Goal: Task Accomplishment & Management: Manage account settings

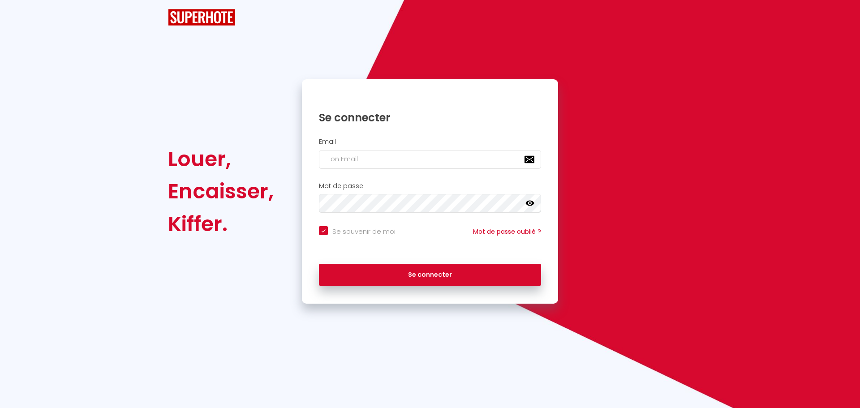
checkbox input "true"
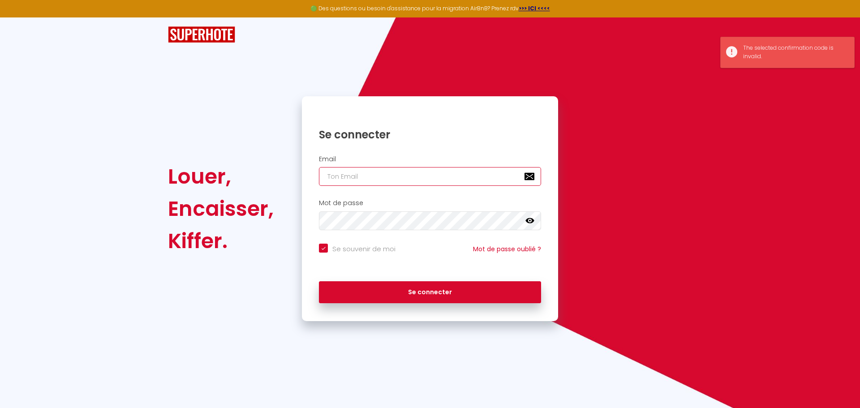
click at [345, 180] on input "email" at bounding box center [430, 176] width 222 height 19
type input "[EMAIL_ADDRESS][DOMAIN_NAME]"
checkbox input "true"
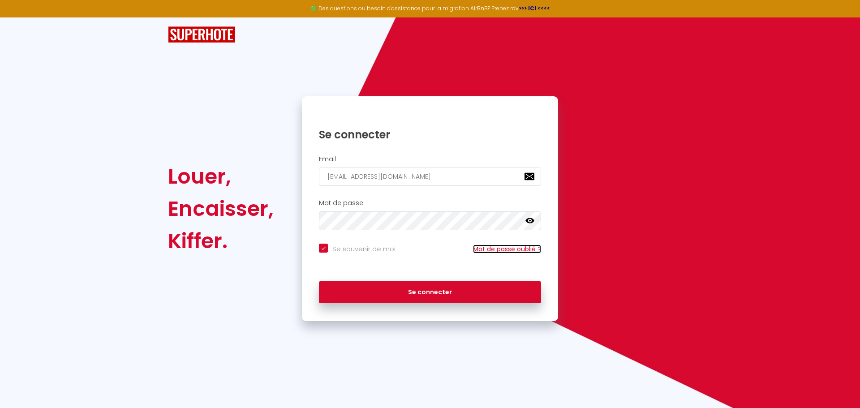
click at [508, 248] on link "Mot de passe oublié ?" at bounding box center [507, 248] width 68 height 9
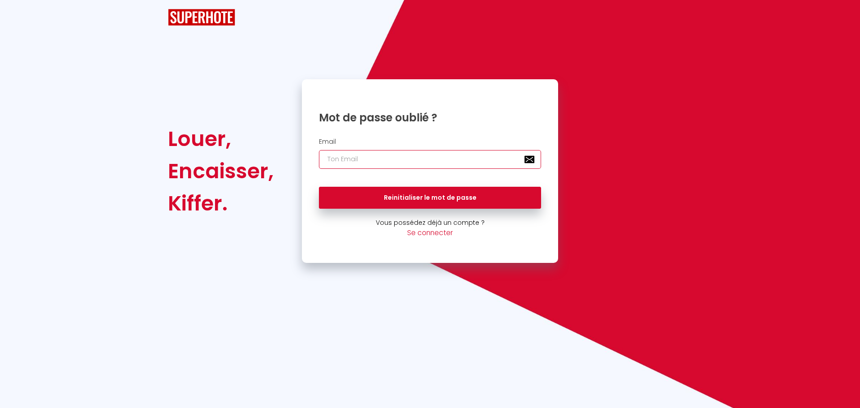
click at [360, 156] on input "email" at bounding box center [430, 159] width 222 height 19
type input "castelainflorian@gmail.com"
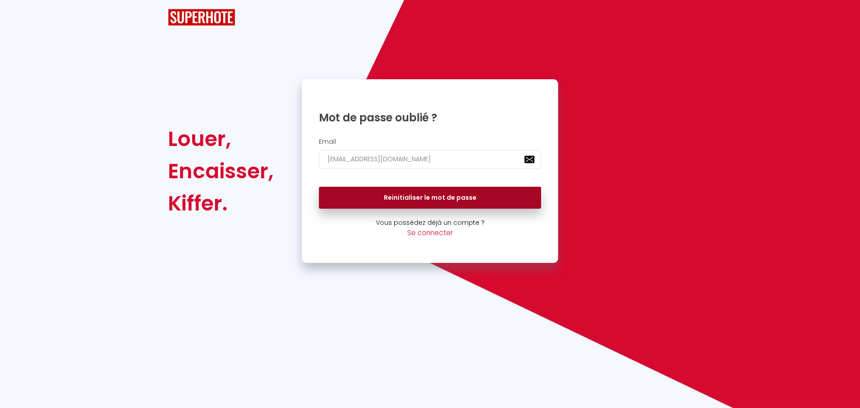
click at [406, 201] on button "Reinitialiser le mot de passe" at bounding box center [430, 198] width 222 height 22
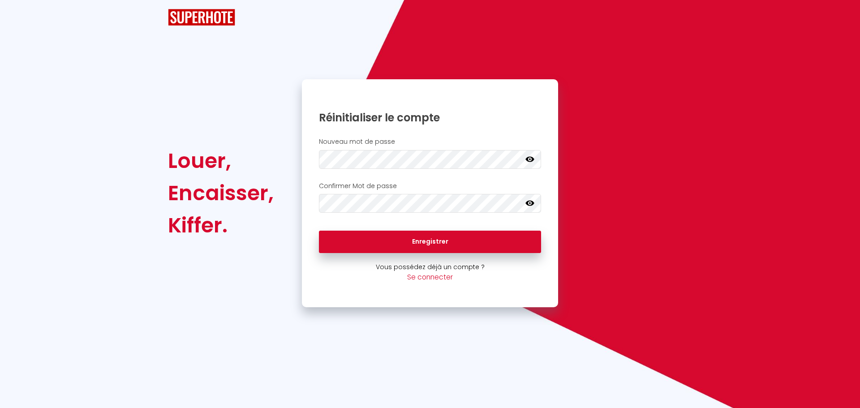
click at [530, 160] on icon at bounding box center [529, 158] width 9 height 9
click at [285, 151] on div "Louer, Encaisser, Kiffer. Réinitialiser le compte Nouveau mot de passe Votre mo…" at bounding box center [429, 193] width 535 height 228
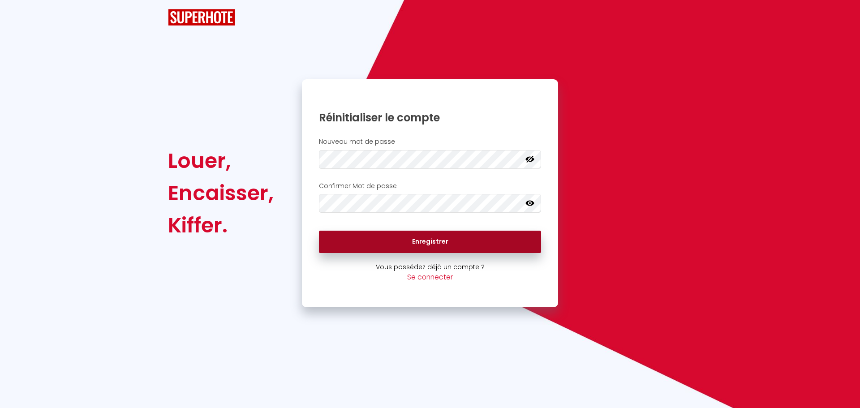
click at [423, 243] on button "Enregistrer" at bounding box center [430, 242] width 222 height 22
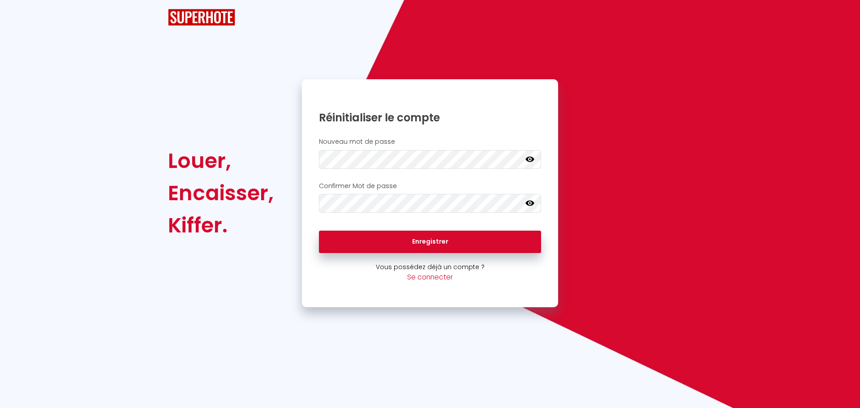
click at [526, 160] on icon at bounding box center [529, 158] width 9 height 5
click at [274, 158] on div "Louer, Encaisser, Kiffer. Réinitialiser le compte Nouveau mot de passe Votre mo…" at bounding box center [429, 193] width 535 height 228
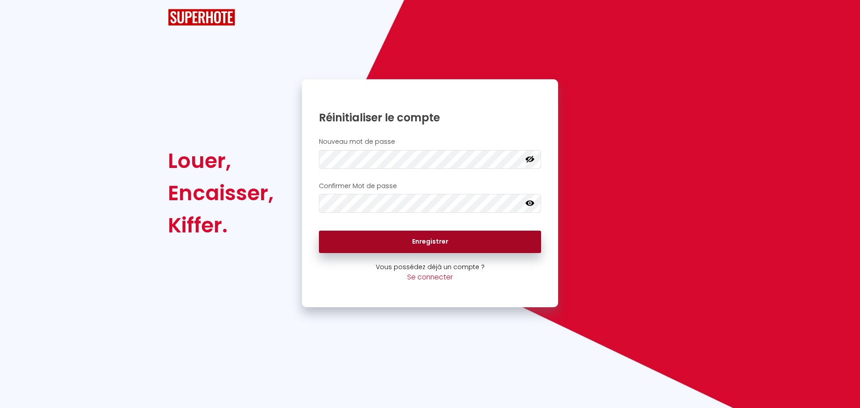
click at [390, 239] on button "Enregistrer" at bounding box center [430, 242] width 222 height 22
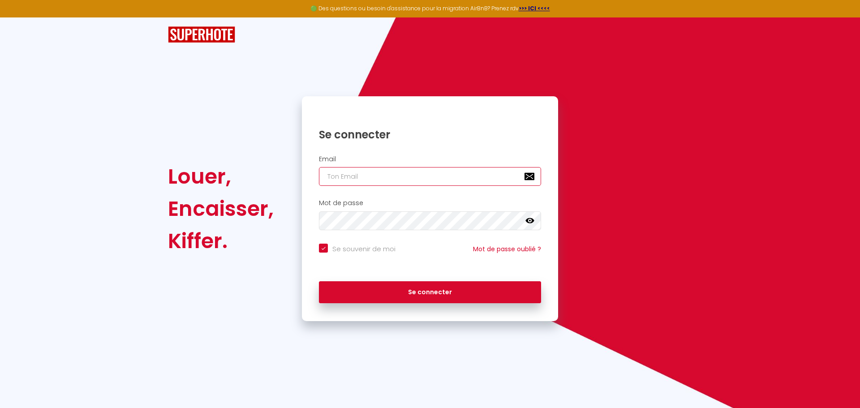
type input "castelainflorian@gmail.com"
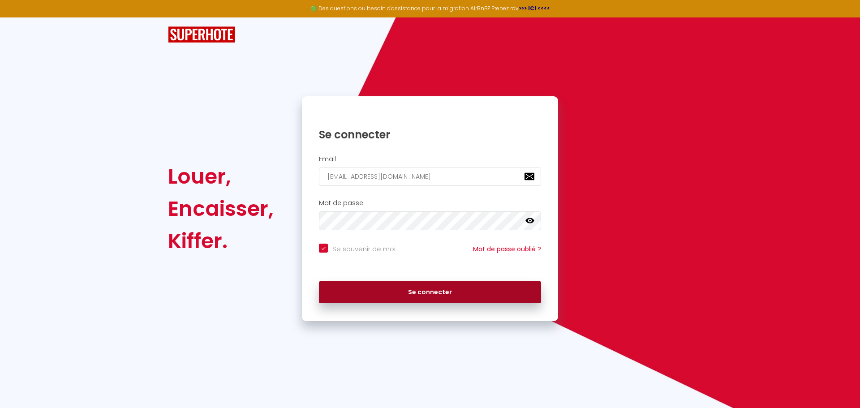
click at [422, 289] on button "Se connecter" at bounding box center [430, 292] width 222 height 22
checkbox input "true"
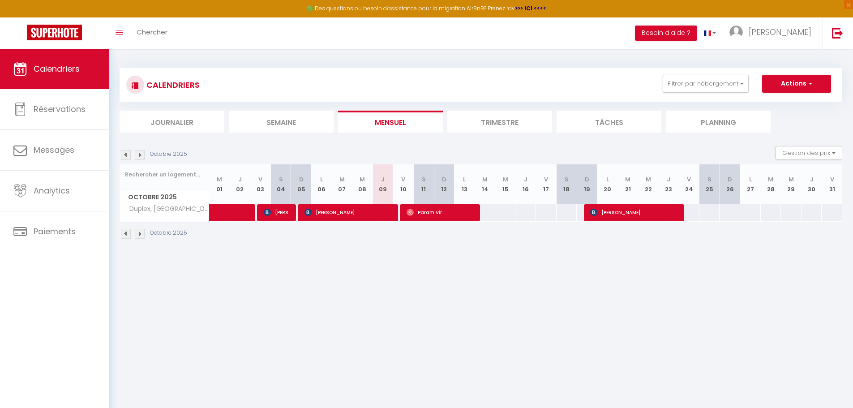
click at [140, 156] on img at bounding box center [140, 155] width 10 height 10
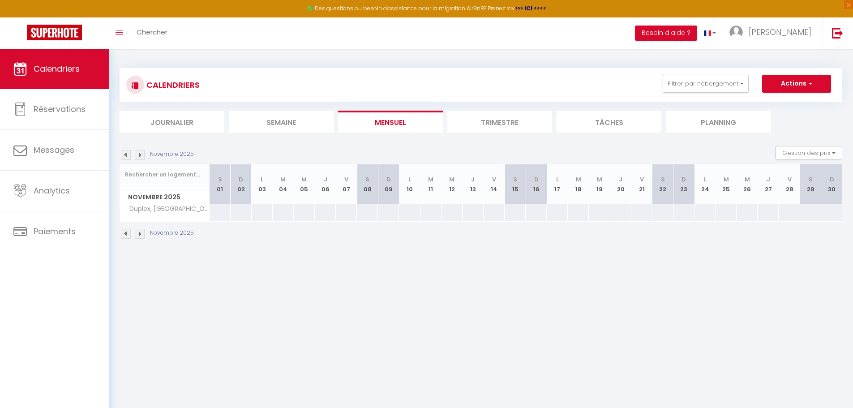
click at [638, 188] on th "V 21" at bounding box center [641, 184] width 21 height 40
click at [644, 185] on th "V 21" at bounding box center [641, 184] width 21 height 40
click at [636, 211] on div "99" at bounding box center [641, 212] width 21 height 17
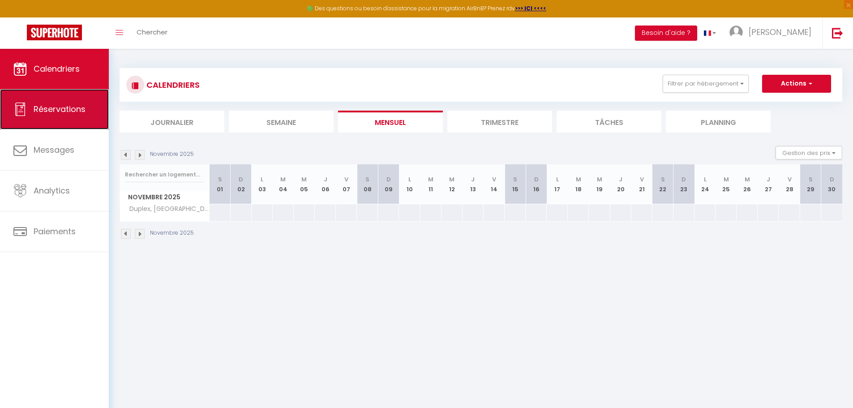
click at [66, 114] on span "Réservations" at bounding box center [60, 108] width 52 height 11
select select "not_cancelled"
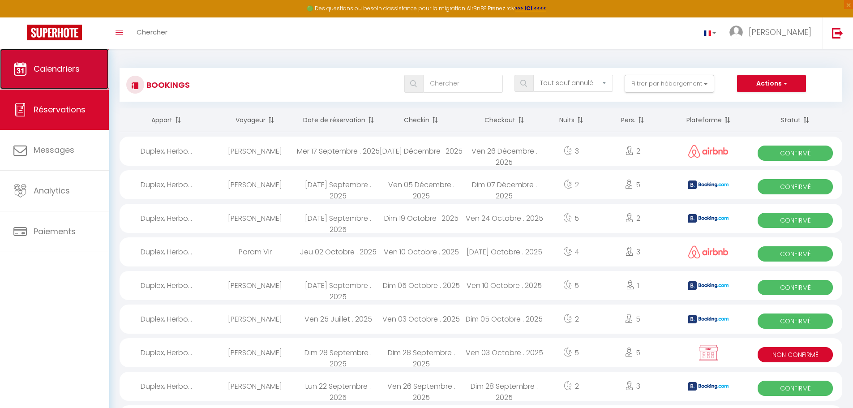
click at [62, 81] on link "Calendriers" at bounding box center [54, 69] width 109 height 40
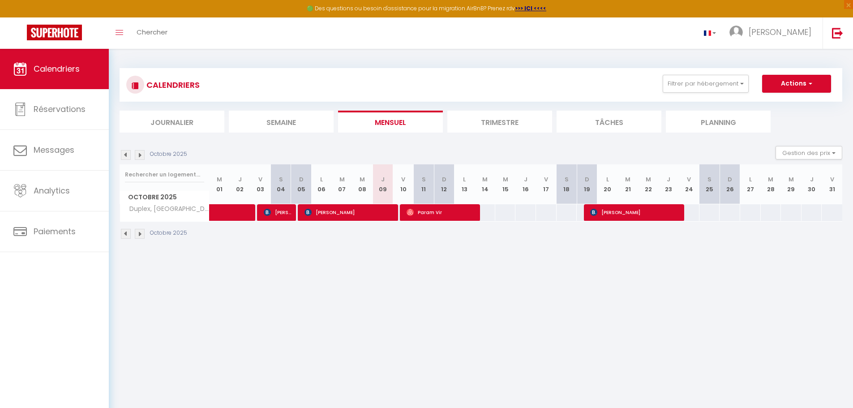
click at [140, 233] on img at bounding box center [140, 234] width 10 height 10
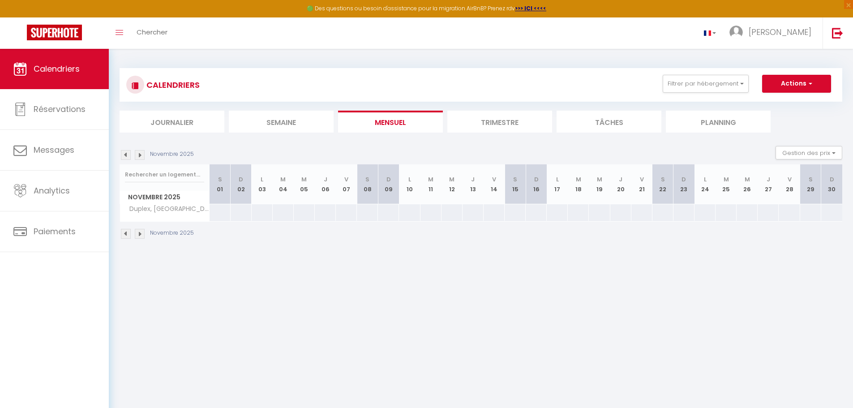
click at [644, 193] on th "V 21" at bounding box center [641, 184] width 21 height 40
click at [641, 182] on abbr "V" at bounding box center [642, 179] width 4 height 9
click at [645, 187] on th "V 21" at bounding box center [641, 184] width 21 height 40
click at [663, 183] on abbr "S" at bounding box center [663, 179] width 4 height 9
click at [642, 186] on th "V 21" at bounding box center [641, 184] width 21 height 40
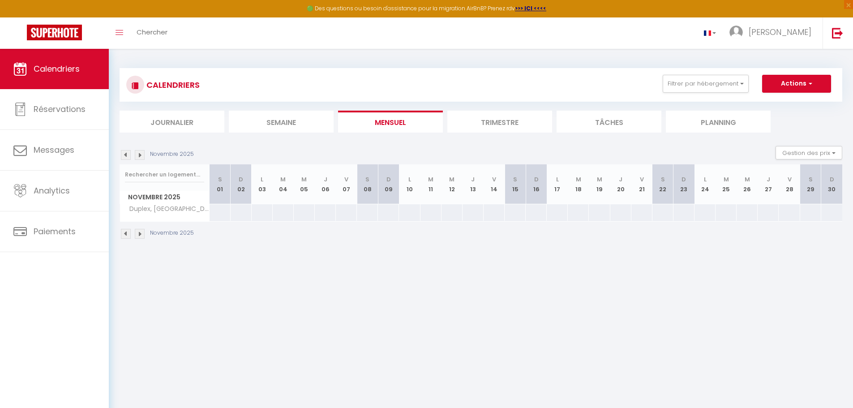
click at [663, 183] on abbr "S" at bounding box center [663, 179] width 4 height 9
click at [835, 158] on button "Gestion des prix" at bounding box center [808, 152] width 67 height 13
click at [799, 128] on ul "Journalier Semaine Mensuel Trimestre Tâches Planning" at bounding box center [481, 122] width 723 height 22
click at [805, 88] on button "Actions" at bounding box center [796, 84] width 69 height 18
click at [737, 156] on div "Novembre 2025 Gestion des prix Nb Nuits minimum Règles Disponibilité" at bounding box center [481, 155] width 723 height 18
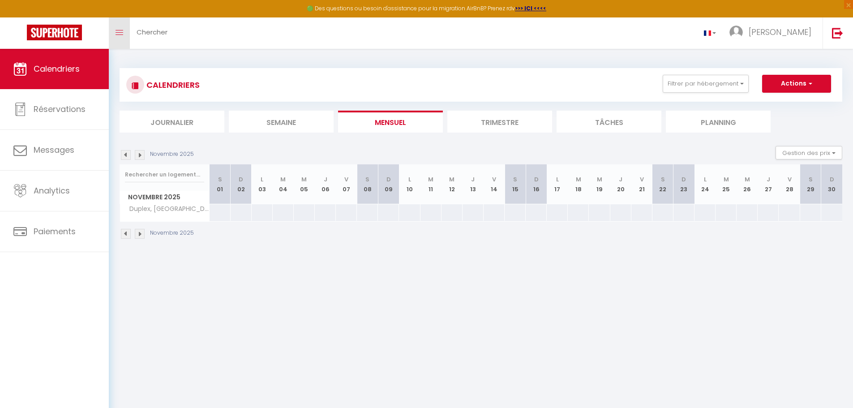
click at [118, 38] on link "Toggle menubar" at bounding box center [119, 32] width 21 height 31
click at [118, 29] on link "Toggle menubar" at bounding box center [119, 32] width 21 height 31
click at [115, 40] on link "Toggle menubar" at bounding box center [119, 32] width 21 height 31
drag, startPoint x: 615, startPoint y: 188, endPoint x: 626, endPoint y: 235, distance: 47.3
click at [626, 235] on div "Novembre 2025" at bounding box center [481, 235] width 723 height 26
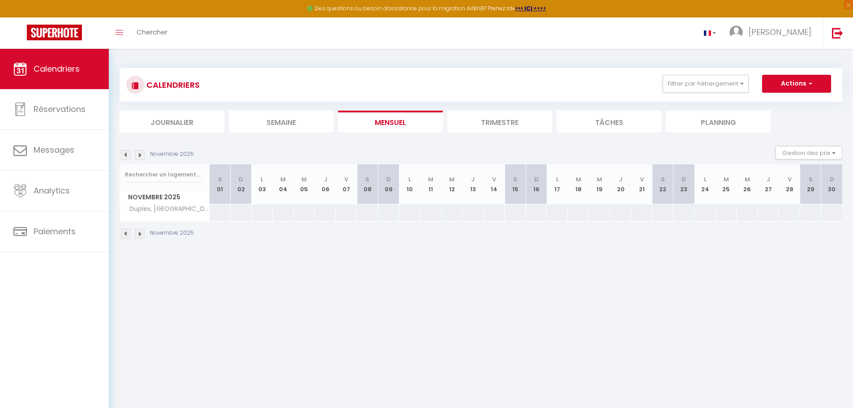
click at [624, 197] on th "J 20" at bounding box center [620, 184] width 21 height 40
click at [615, 122] on li "Tâches" at bounding box center [608, 122] width 105 height 22
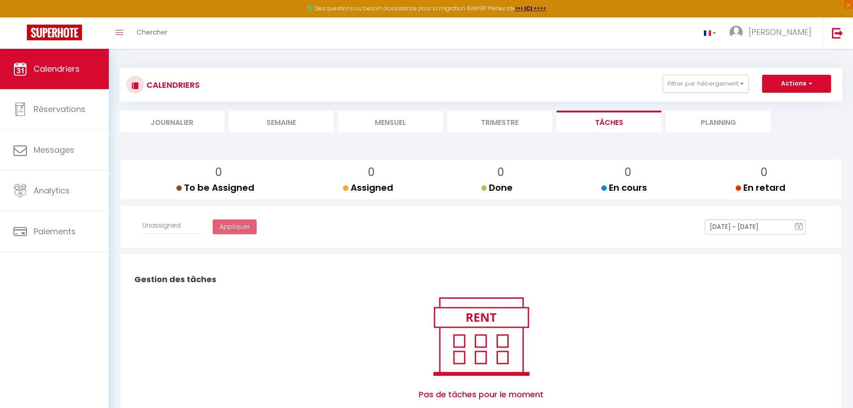
select select
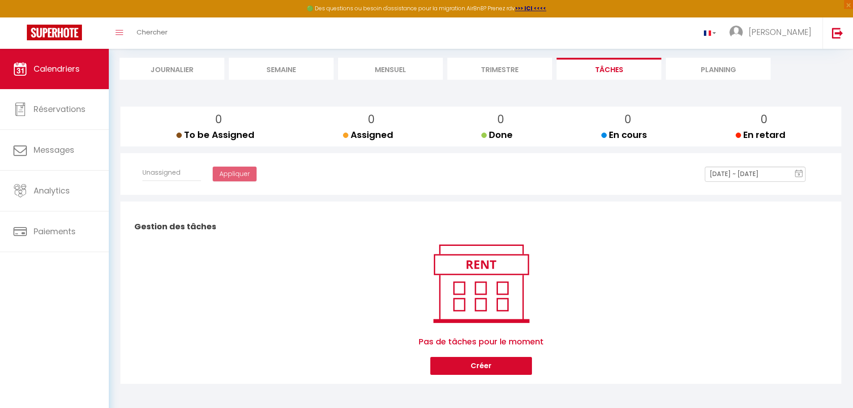
click at [714, 70] on li "Planning" at bounding box center [718, 69] width 105 height 22
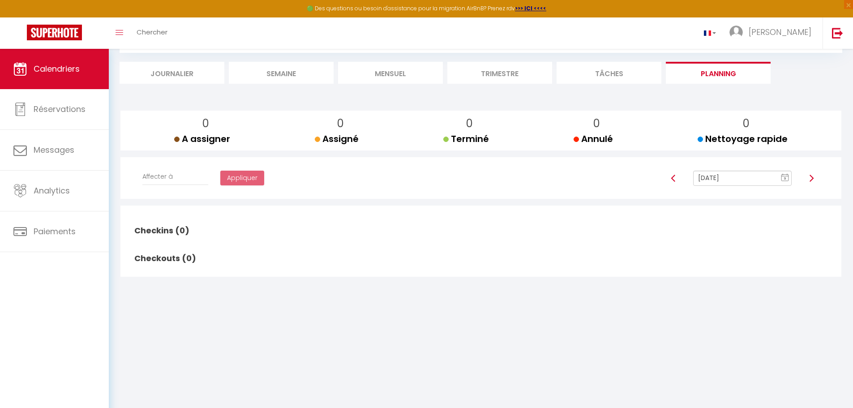
scroll to position [49, 0]
click at [181, 70] on li "Journalier" at bounding box center [172, 73] width 105 height 22
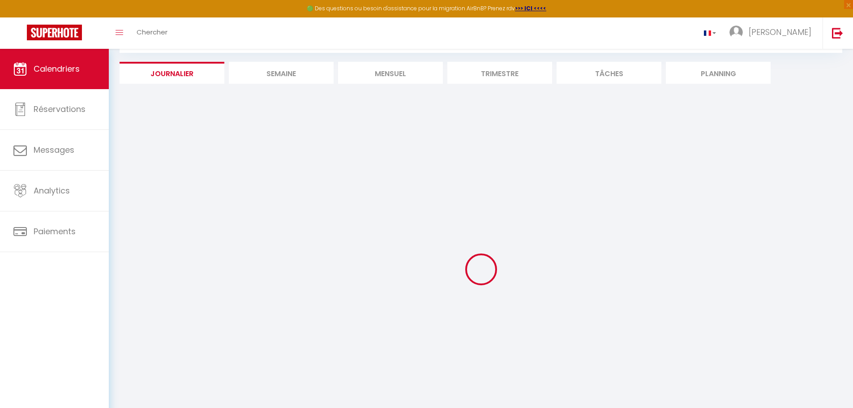
scroll to position [53, 0]
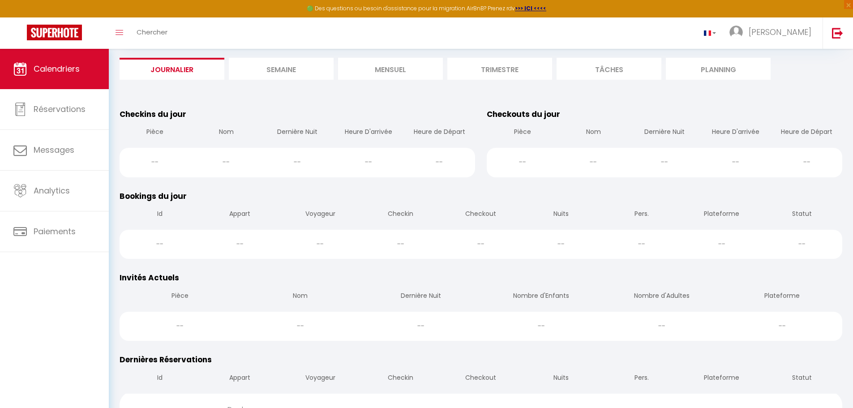
click at [270, 69] on li "Semaine" at bounding box center [281, 69] width 105 height 22
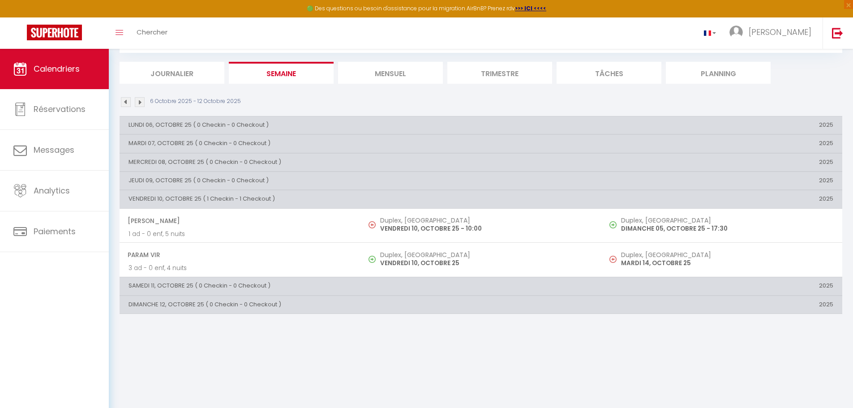
click at [505, 71] on li "Trimestre" at bounding box center [499, 73] width 105 height 22
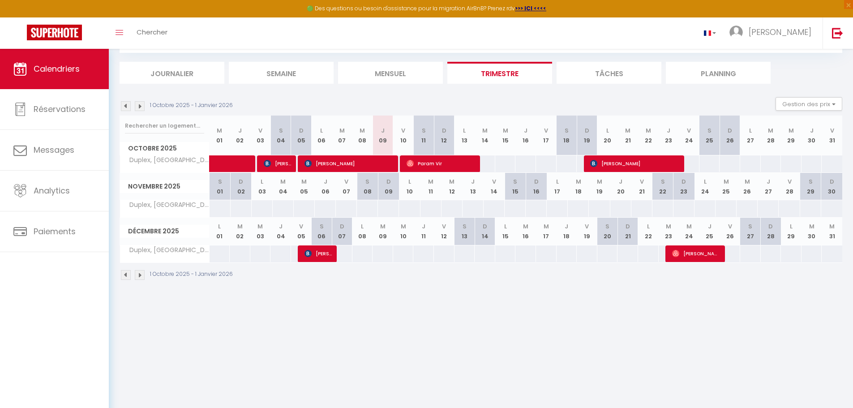
click at [643, 191] on th "V 21" at bounding box center [641, 186] width 21 height 27
click at [617, 186] on th "J 20" at bounding box center [620, 186] width 21 height 27
drag, startPoint x: 560, startPoint y: 193, endPoint x: 630, endPoint y: 192, distance: 69.8
click at [629, 193] on tr "Novembre 2025 S 01 D 02 L 03 M 04 M 05 J 06 V 07 S 08 D 09 L 10 M 11 M 12 J 13 …" at bounding box center [481, 186] width 723 height 27
click at [676, 199] on th "D 23" at bounding box center [683, 186] width 21 height 27
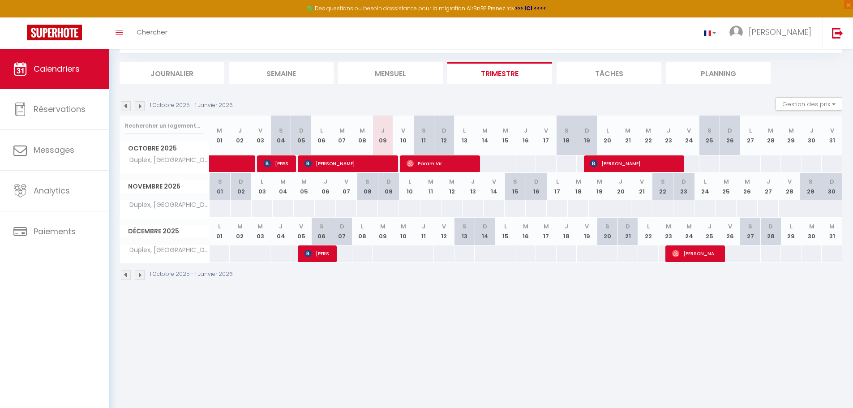
click at [141, 276] on img at bounding box center [140, 275] width 10 height 10
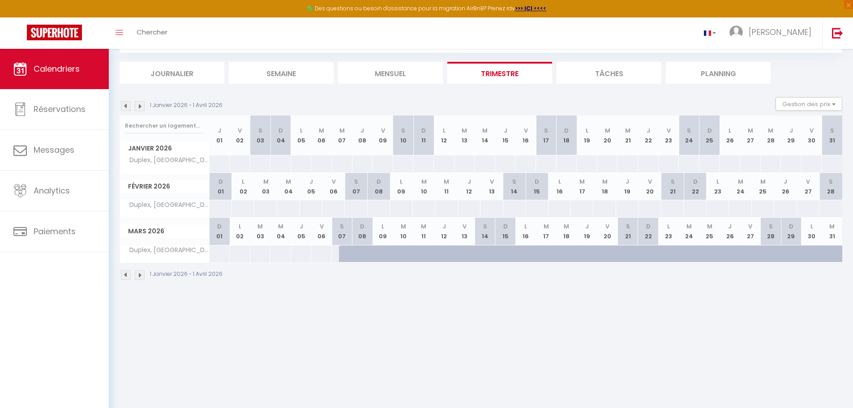
click at [590, 188] on th "M 17" at bounding box center [582, 186] width 22 height 27
click at [368, 73] on li "Mensuel" at bounding box center [390, 73] width 105 height 22
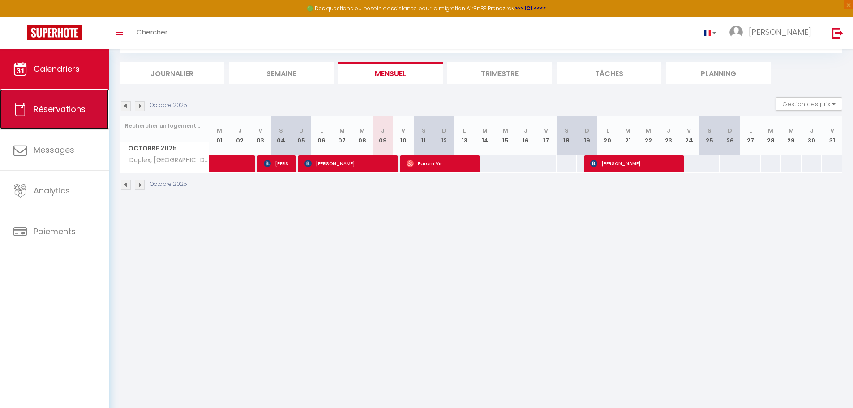
click at [65, 110] on span "Réservations" at bounding box center [60, 108] width 52 height 11
select select "not_cancelled"
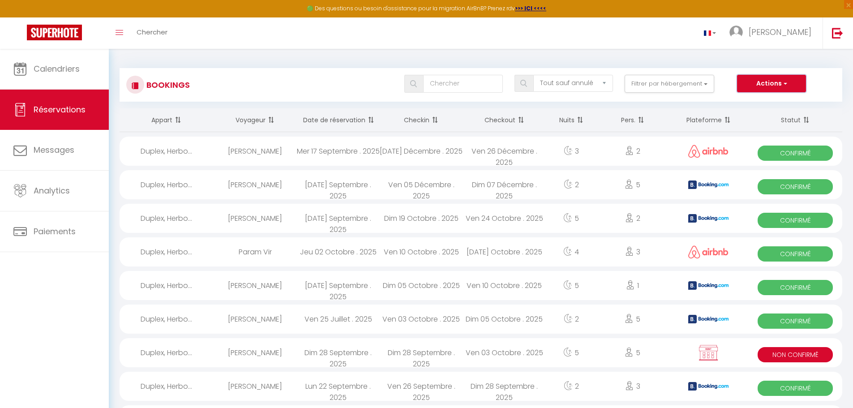
click at [768, 80] on button "Actions" at bounding box center [771, 84] width 69 height 18
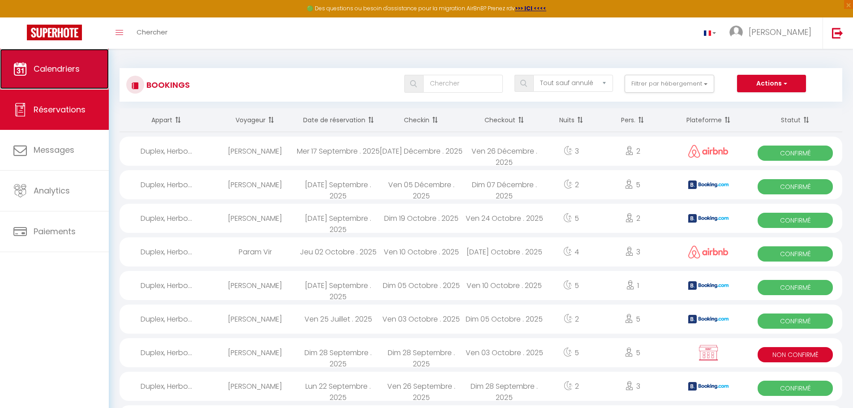
click at [80, 89] on link "Calendriers" at bounding box center [54, 69] width 109 height 40
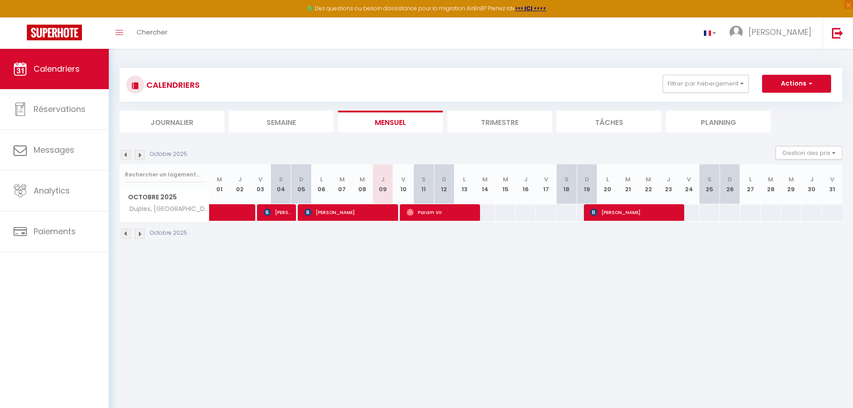
click at [743, 125] on li "Planning" at bounding box center [718, 122] width 105 height 22
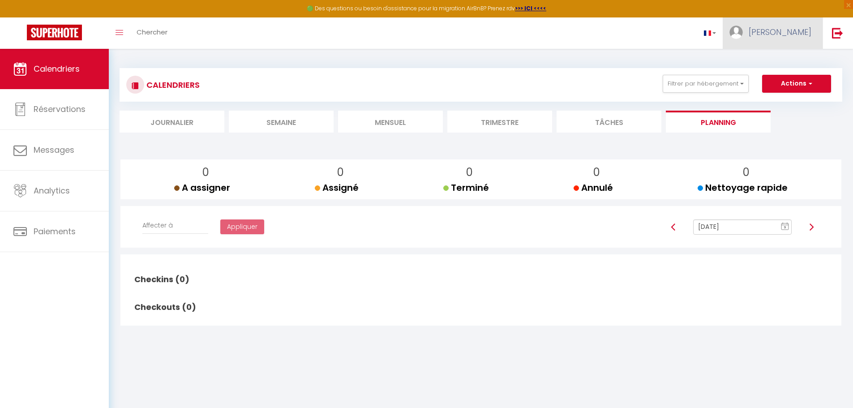
click at [781, 28] on link "Florian" at bounding box center [773, 32] width 100 height 31
